Goal: Transaction & Acquisition: Purchase product/service

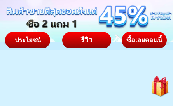
scroll to position [129, 0]
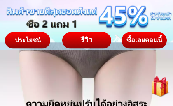
click at [146, 43] on div "ซื้อเลยตอนนี้" at bounding box center [144, 40] width 45 height 7
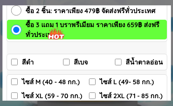
scroll to position [115, 0]
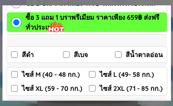
click at [16, 55] on input "สีดำ" at bounding box center [14, 55] width 7 height 7
checkbox input "true"
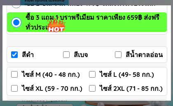
click at [67, 56] on input "สีเบจ" at bounding box center [66, 55] width 7 height 7
checkbox input "true"
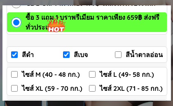
click at [118, 58] on input "สีน้ำตาลอ่อน" at bounding box center [118, 55] width 7 height 7
checkbox input "true"
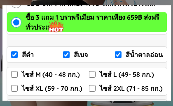
click at [14, 90] on input "ไซส์ XL (59 - 70 กก.)" at bounding box center [14, 88] width 7 height 7
checkbox input "true"
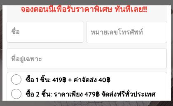
scroll to position [22, 0]
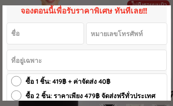
click at [26, 34] on input "Input full_name" at bounding box center [45, 33] width 77 height 21
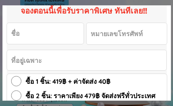
type input "[PERSON_NAME]"
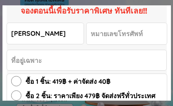
type input "0812557225"
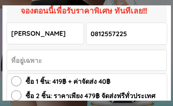
click at [14, 61] on input "Input address" at bounding box center [87, 60] width 160 height 20
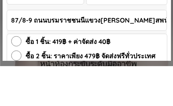
type input "87/8-9 ถนนบรมราชชนนีแขวง[PERSON_NAME]สพน์ เขต[PERSON_NAME]"
click button "submit" at bounding box center [0, 0] width 0 height 0
checkbox input "true"
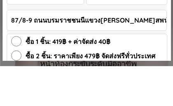
checkbox input "false"
checkbox input "true"
checkbox input "false"
radio input "true"
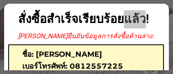
scroll to position [0, 0]
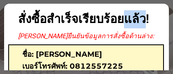
click at [173, 34] on div at bounding box center [86, 37] width 173 height 74
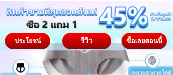
scroll to position [0, 0]
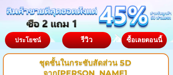
click at [149, 42] on div "ซื้อเลยตอนนี้" at bounding box center [144, 40] width 45 height 7
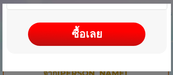
scroll to position [226, 0]
